Goal: Transaction & Acquisition: Subscribe to service/newsletter

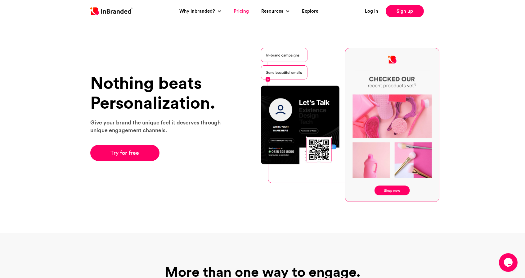
click at [243, 14] on link "Pricing" at bounding box center [241, 11] width 15 height 7
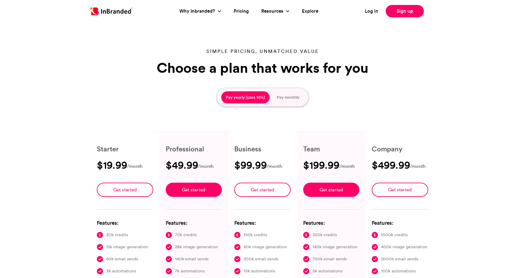
type input "****"
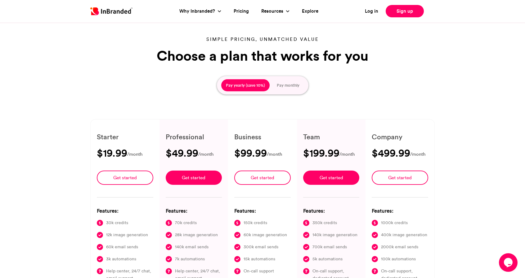
scroll to position [11, 0]
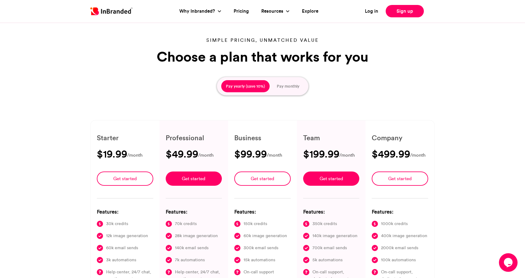
click at [283, 87] on button "Pay monthly" at bounding box center [288, 86] width 32 height 12
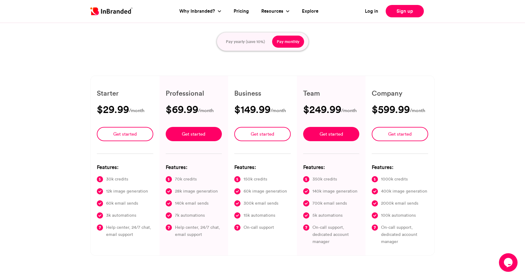
scroll to position [55, 0]
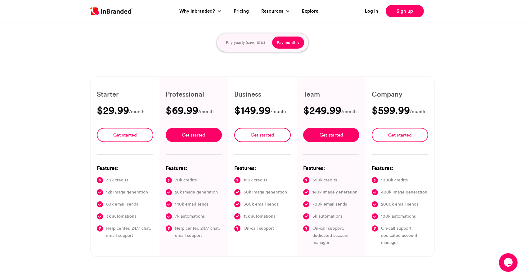
click at [106, 10] on img at bounding box center [111, 11] width 42 height 8
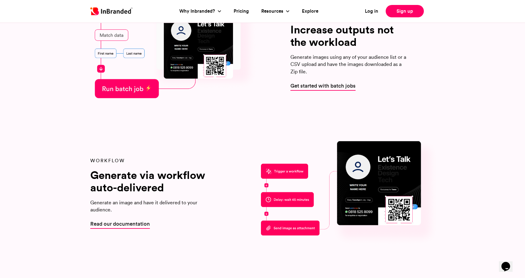
scroll to position [889, 0]
